Goal: Transaction & Acquisition: Purchase product/service

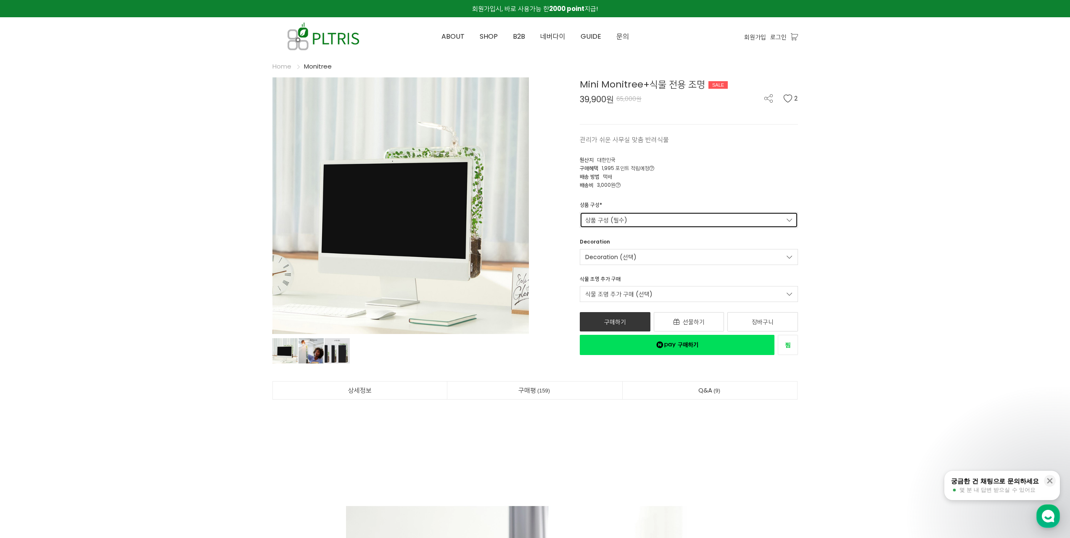
click at [676, 222] on link "상품 구성 (필수)" at bounding box center [689, 220] width 218 height 16
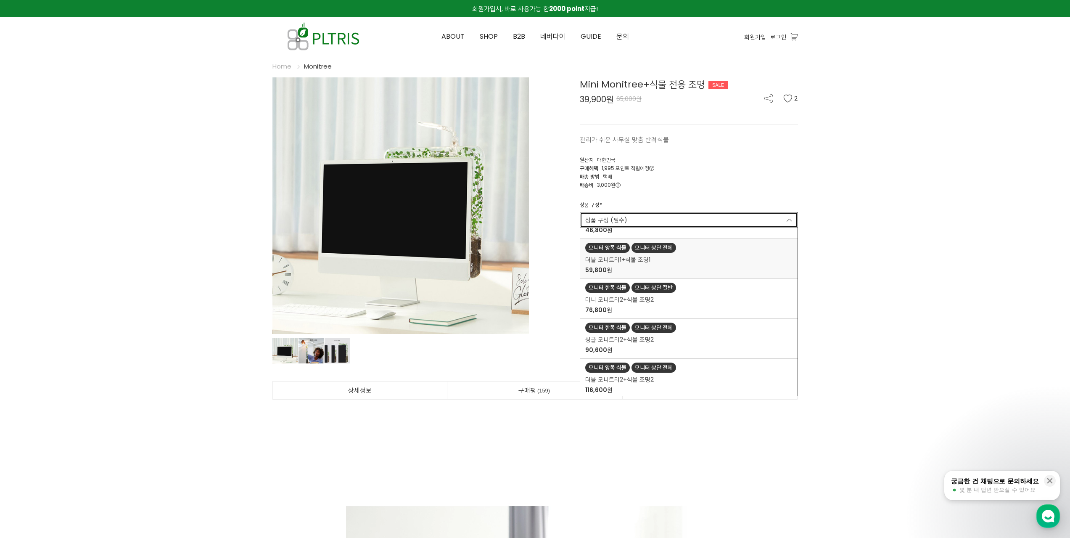
scroll to position [71, 0]
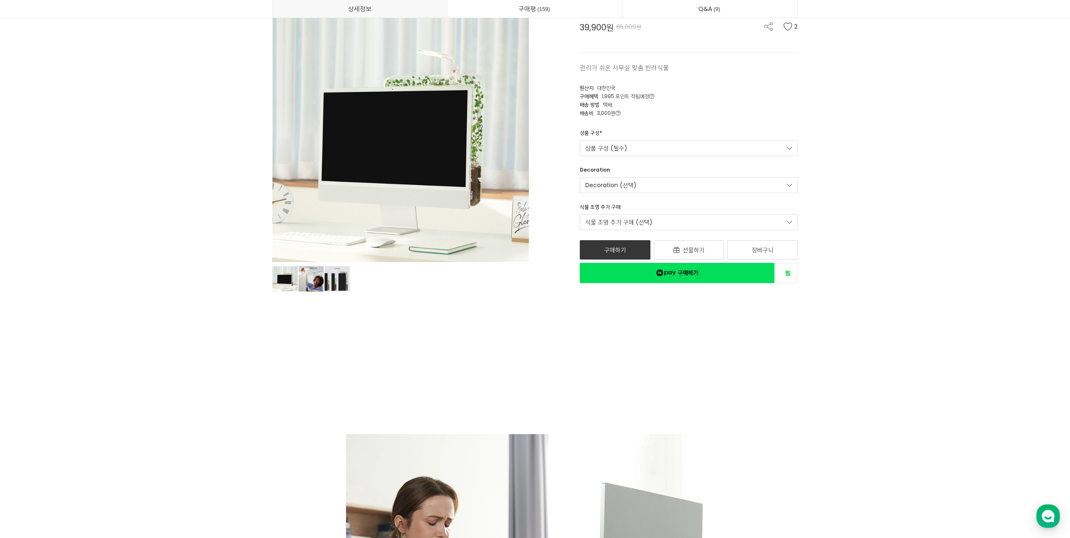
scroll to position [0, 0]
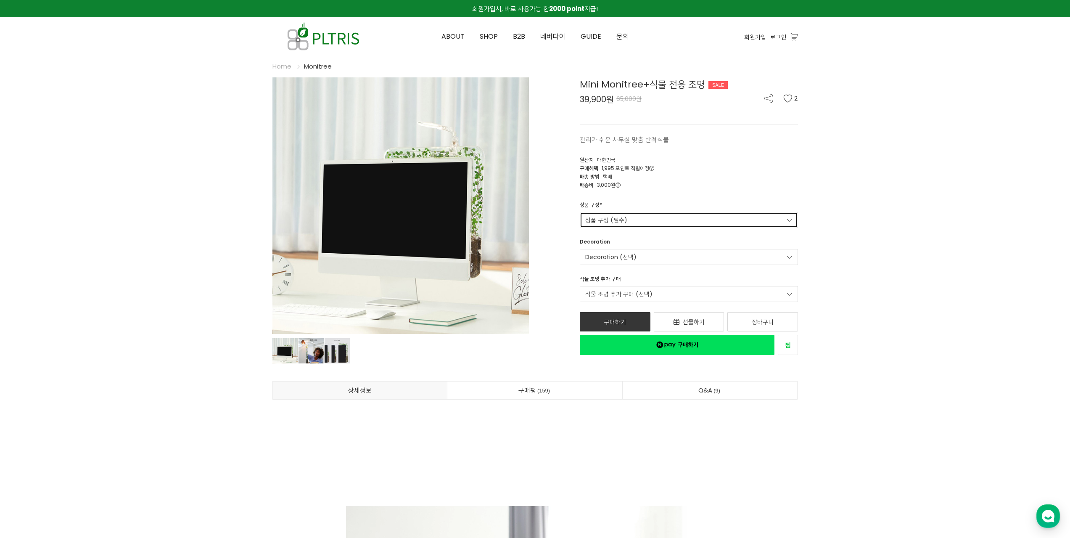
click at [706, 218] on link "상품 구성 (필수)" at bounding box center [689, 220] width 218 height 16
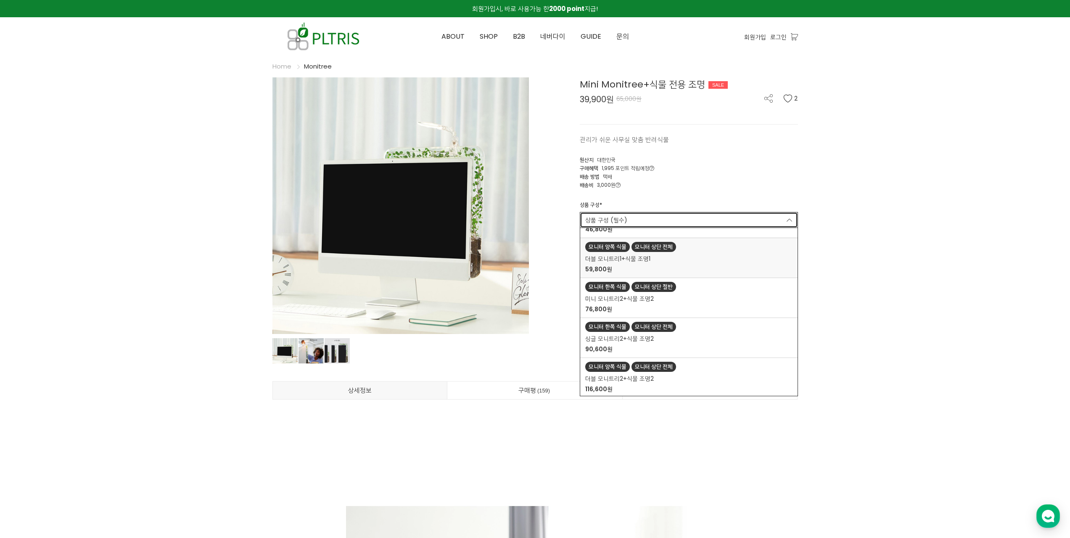
scroll to position [71, 0]
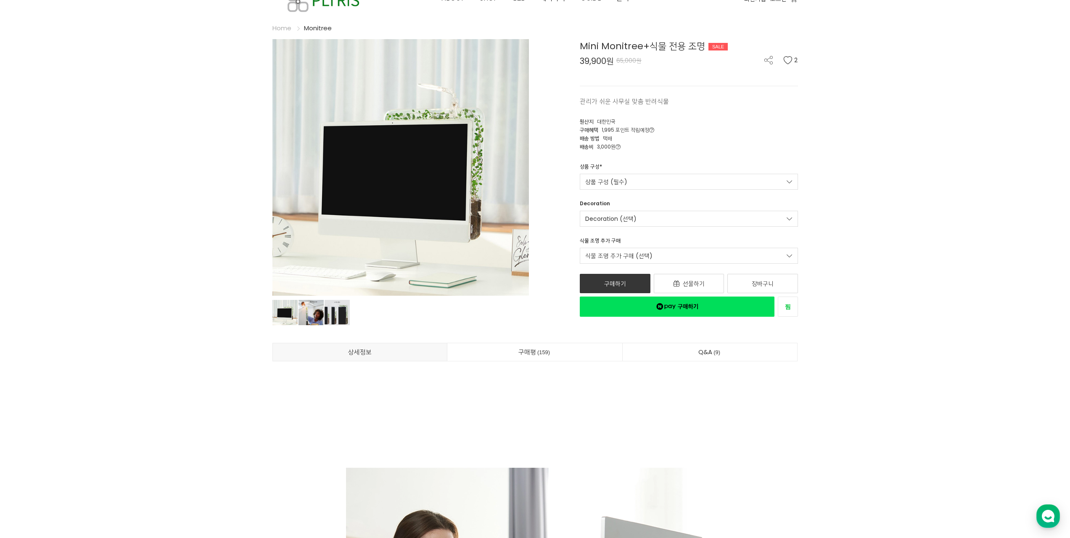
scroll to position [0, 0]
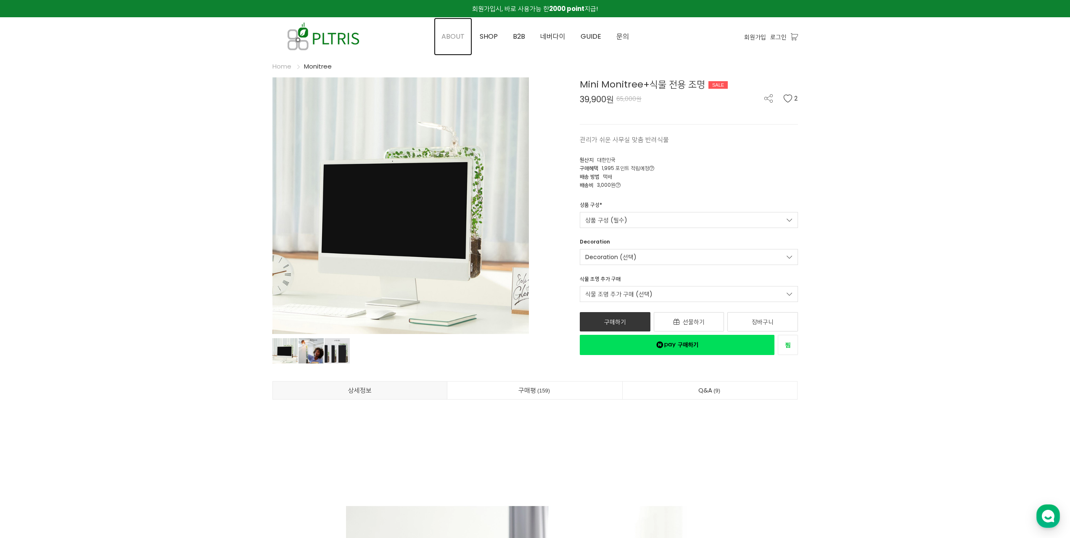
click at [460, 37] on span "ABOUT" at bounding box center [452, 37] width 23 height 10
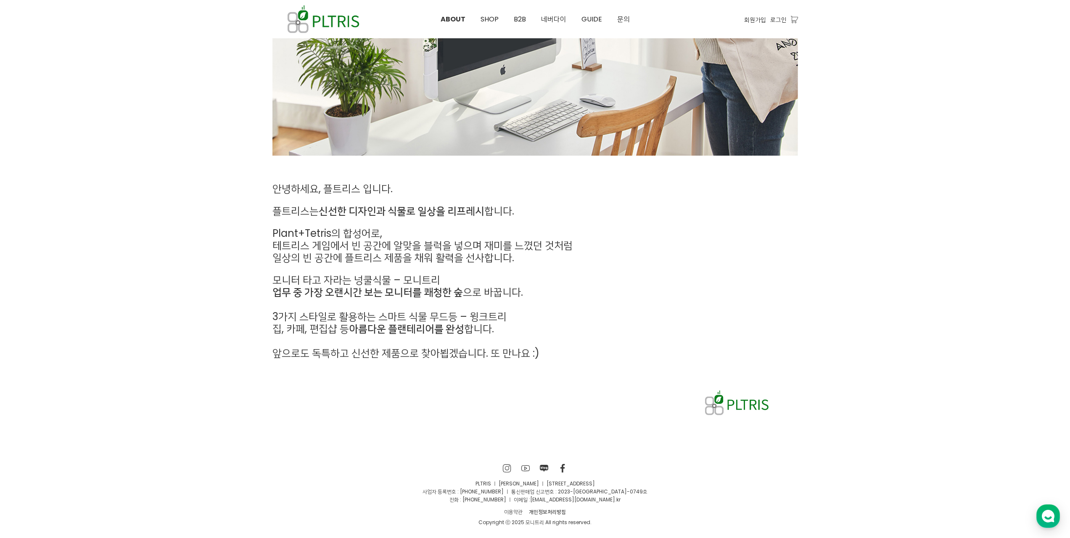
scroll to position [257, 0]
drag, startPoint x: 472, startPoint y: 301, endPoint x: 474, endPoint y: 296, distance: 5.3
